Goal: Download file/media

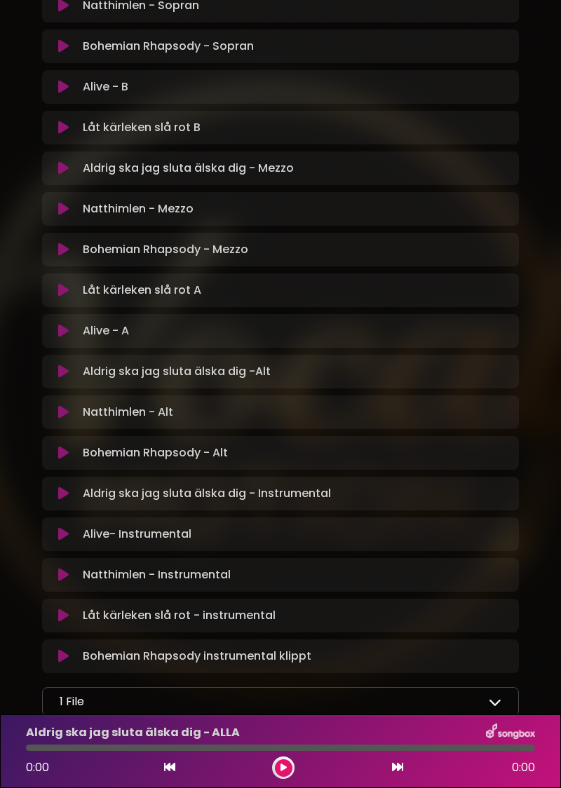
scroll to position [570, 0]
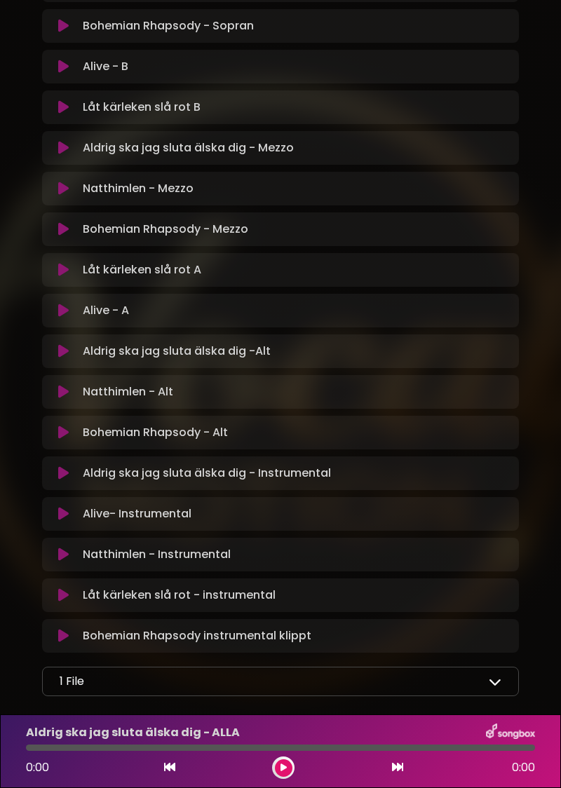
click at [497, 682] on icon at bounding box center [495, 681] width 13 height 13
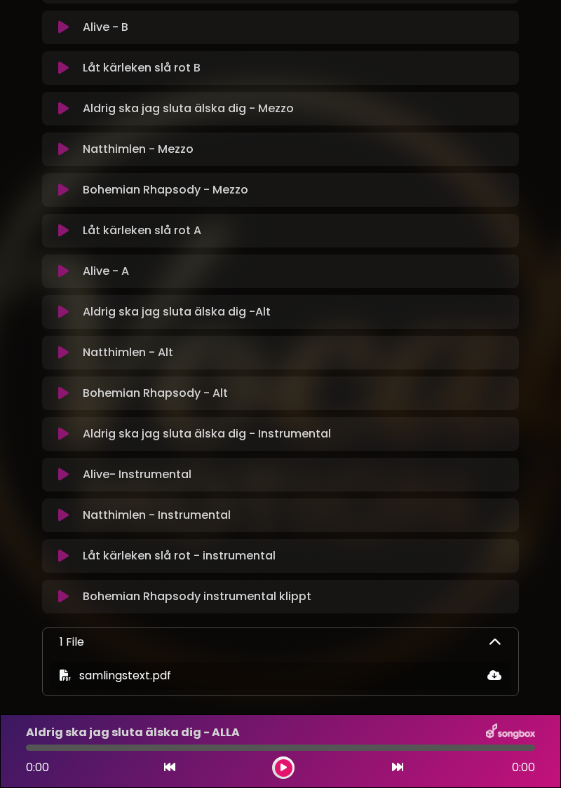
click at [148, 677] on span "samlingstext.pdf" at bounding box center [125, 676] width 92 height 16
click at [499, 676] on icon at bounding box center [494, 675] width 14 height 11
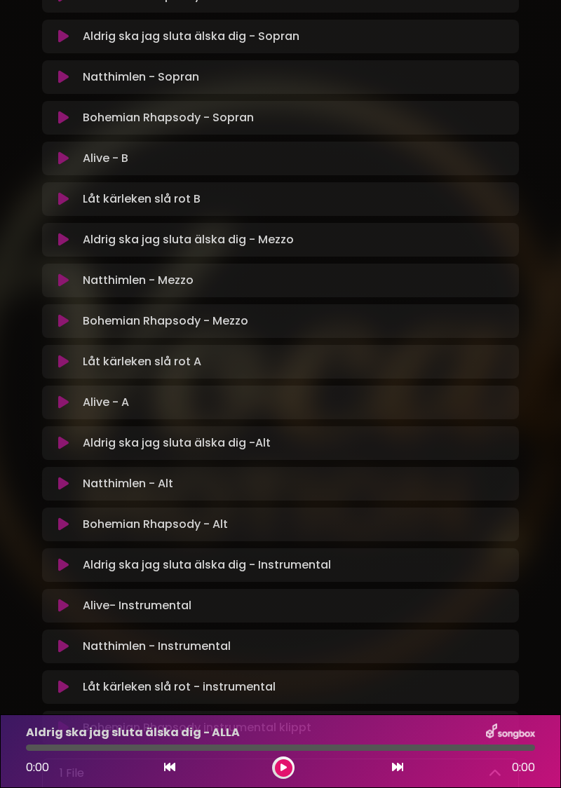
scroll to position [0, 0]
